Goal: Information Seeking & Learning: Learn about a topic

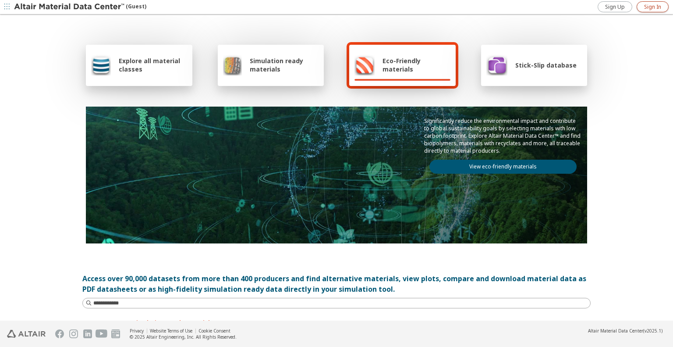
click at [651, 9] on span "Sign In" at bounding box center [652, 7] width 17 height 7
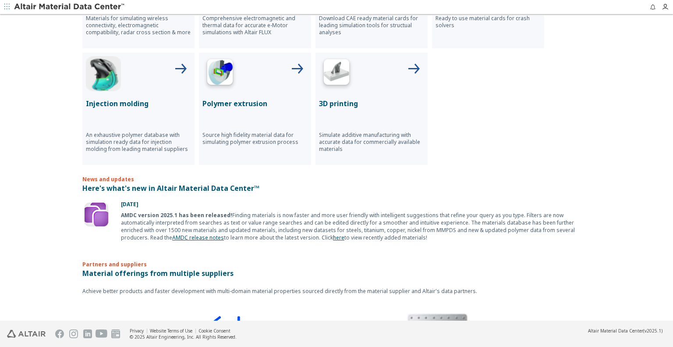
scroll to position [472, 0]
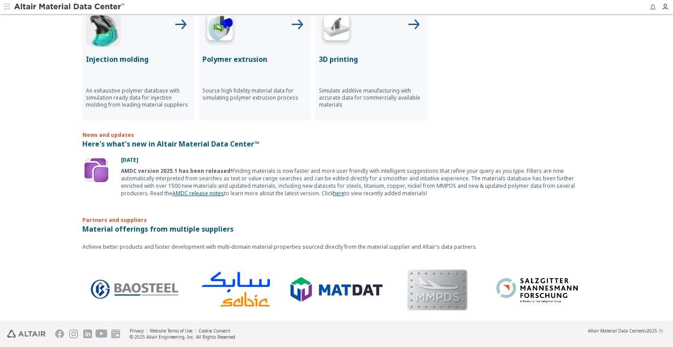
click at [122, 55] on p "Injection molding" at bounding box center [138, 59] width 105 height 11
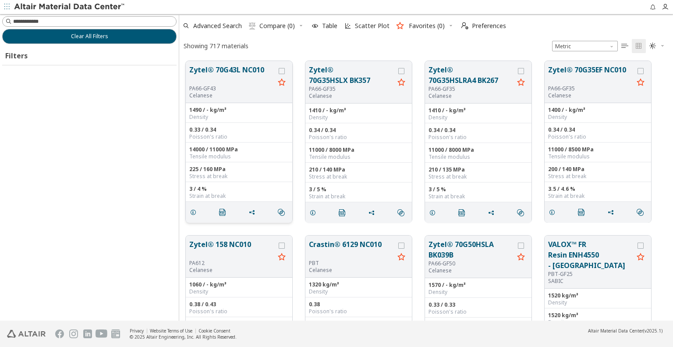
scroll to position [7, 7]
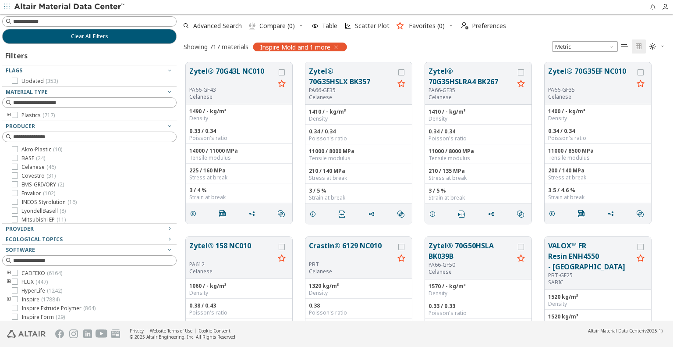
click at [337, 45] on icon "button" at bounding box center [336, 47] width 7 height 7
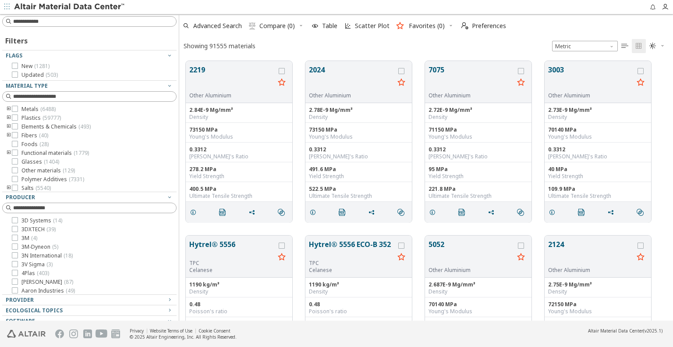
click at [7, 115] on icon "toogle group" at bounding box center [9, 117] width 6 height 7
click at [20, 124] on icon "toogle group" at bounding box center [22, 126] width 6 height 7
